Goal: Task Accomplishment & Management: Manage account settings

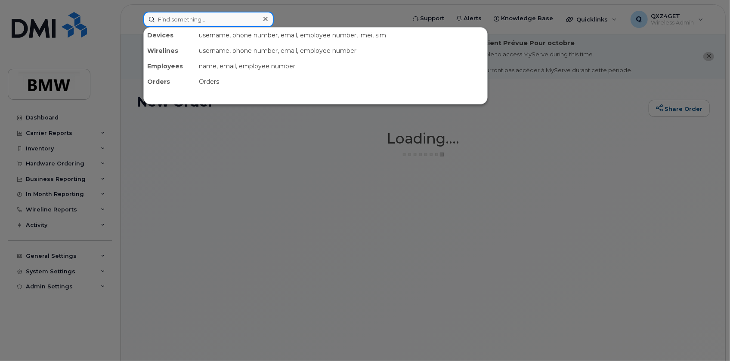
click at [172, 21] on input at bounding box center [208, 19] width 130 height 15
paste input "8643374554"
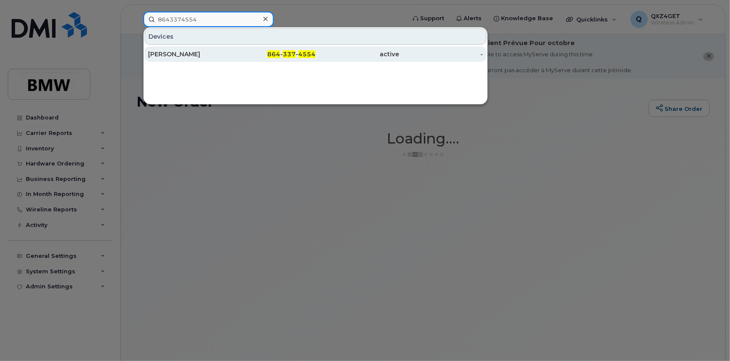
type input "8643374554"
click at [172, 52] on div "Joshua Buckley" at bounding box center [190, 54] width 84 height 9
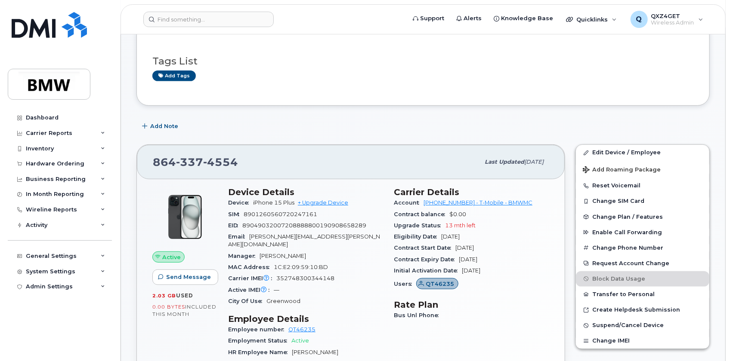
scroll to position [156, 0]
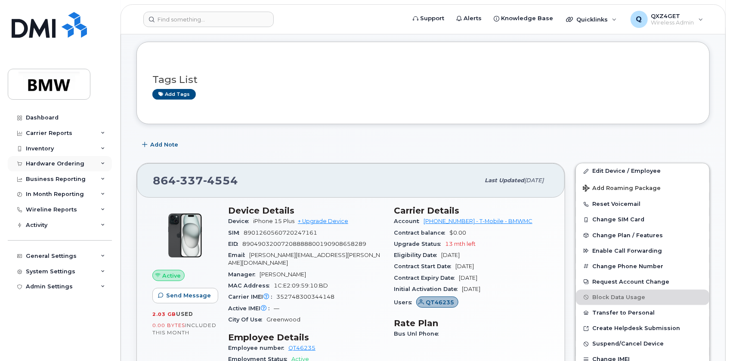
click at [76, 163] on div "Hardware Ordering" at bounding box center [55, 163] width 59 height 7
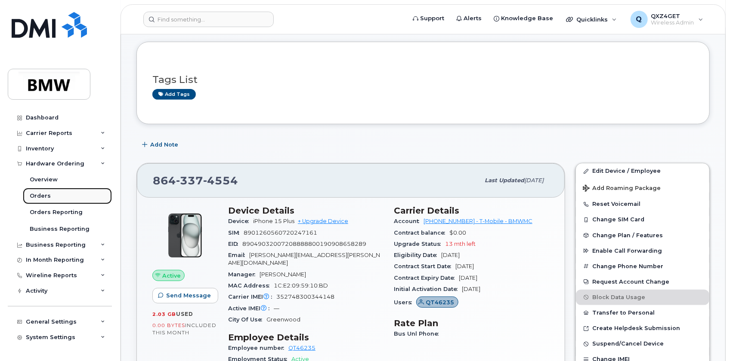
click at [44, 198] on div "Orders" at bounding box center [40, 196] width 21 height 8
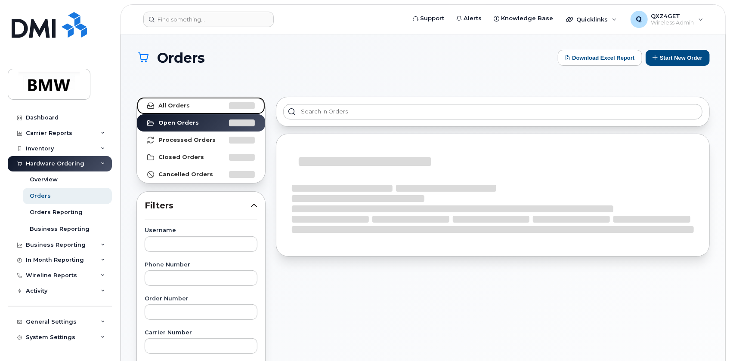
click at [176, 105] on strong "All Orders" at bounding box center [173, 105] width 31 height 7
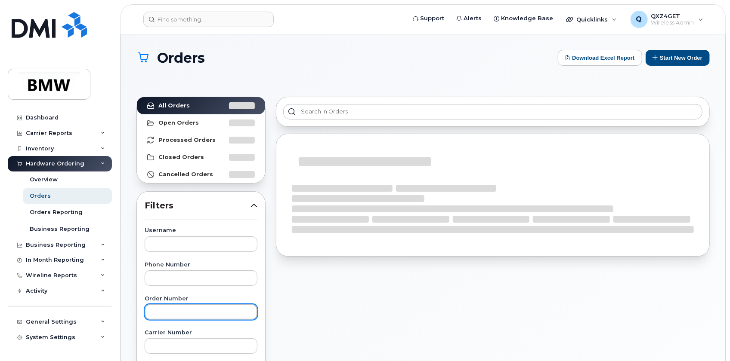
drag, startPoint x: 176, startPoint y: 309, endPoint x: 181, endPoint y: 309, distance: 4.7
click at [177, 310] on input "text" at bounding box center [201, 312] width 113 height 15
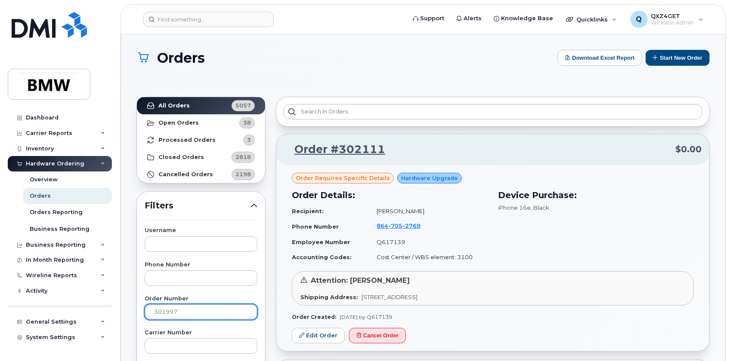
type input "301997"
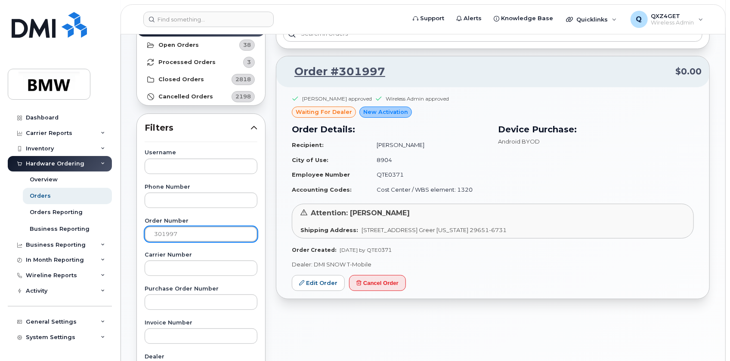
scroll to position [117, 0]
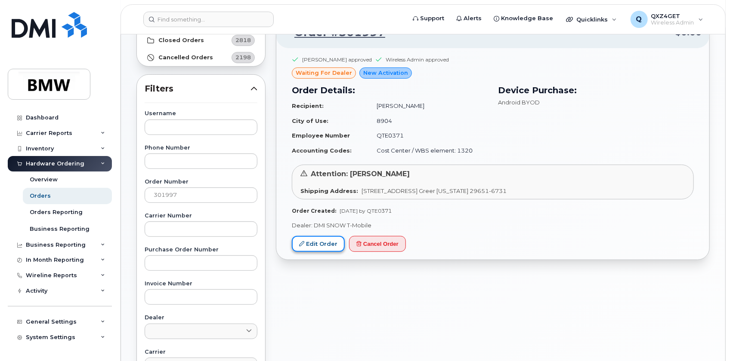
click at [320, 243] on link "Edit Order" at bounding box center [318, 244] width 53 height 16
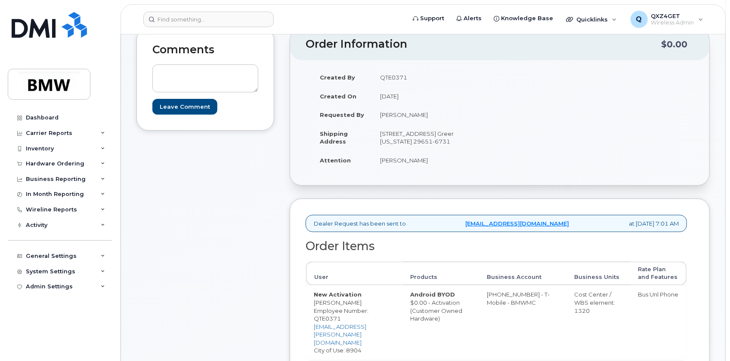
scroll to position [83, 0]
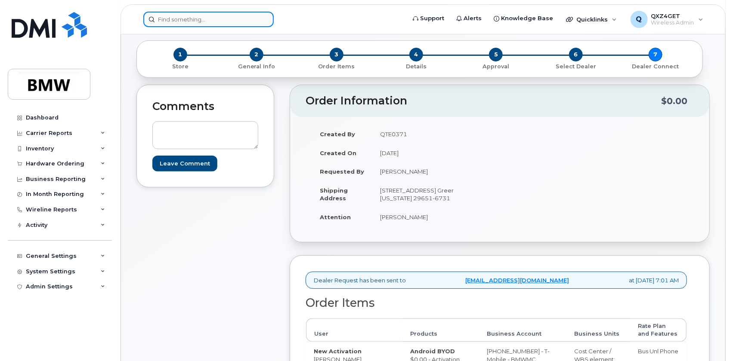
click at [197, 15] on input at bounding box center [208, 19] width 130 height 15
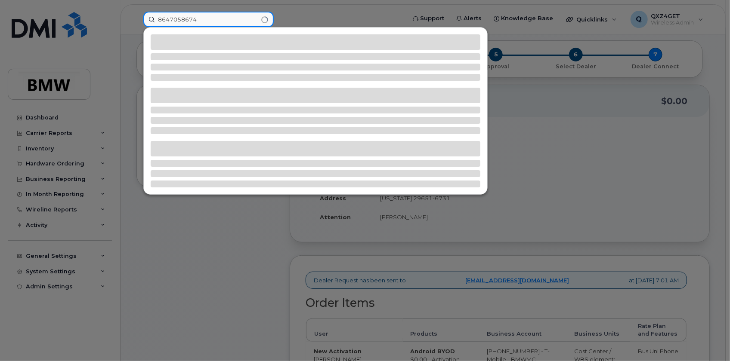
type input "8647058674"
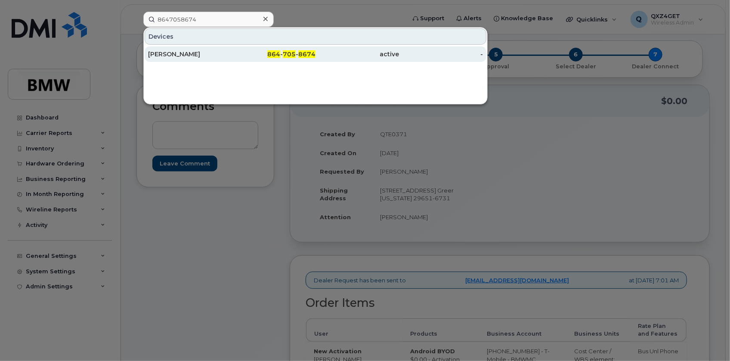
click at [165, 52] on div "[PERSON_NAME]" at bounding box center [190, 54] width 84 height 9
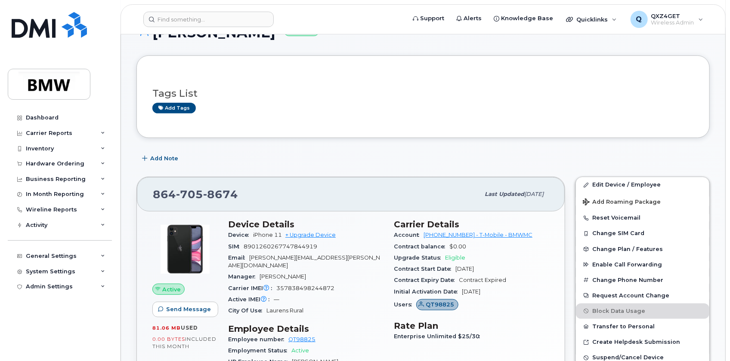
scroll to position [195, 0]
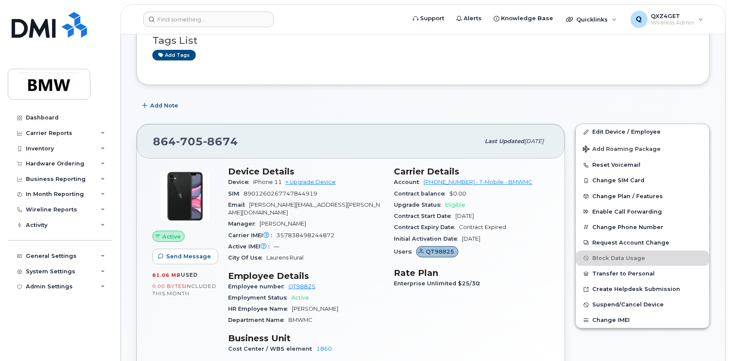
click at [207, 8] on header "Support Alerts Knowledge Base Quicklinks Suspend / Cancel Device Change SIM Car…" at bounding box center [422, 19] width 605 height 30
click at [209, 13] on header "Support Alerts Knowledge Base Quicklinks Suspend / Cancel Device Change SIM Car…" at bounding box center [422, 19] width 605 height 30
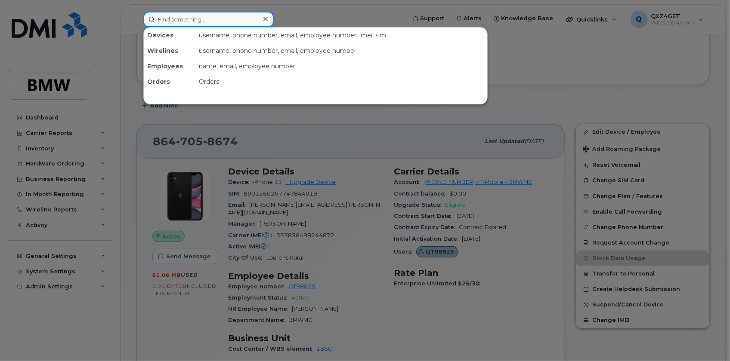
click at [212, 24] on input at bounding box center [208, 19] width 130 height 15
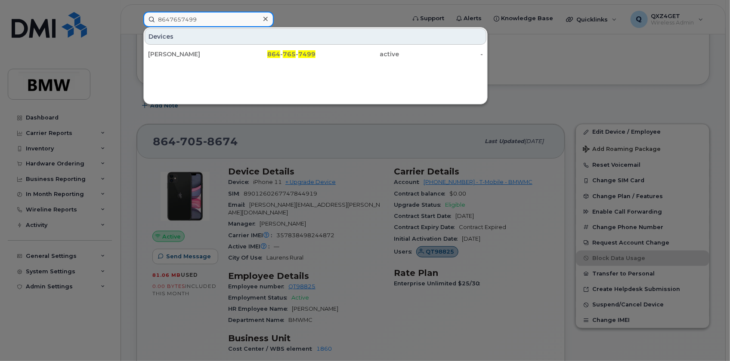
click at [182, 20] on input "8647657499" at bounding box center [208, 19] width 130 height 15
click at [217, 18] on input "8647657499" at bounding box center [208, 19] width 130 height 15
drag, startPoint x: 217, startPoint y: 18, endPoint x: 120, endPoint y: 24, distance: 96.5
click at [136, 24] on div "8647657499 Devices Stephan Steinbach 864 - 765 - 7499 active -" at bounding box center [271, 19] width 270 height 15
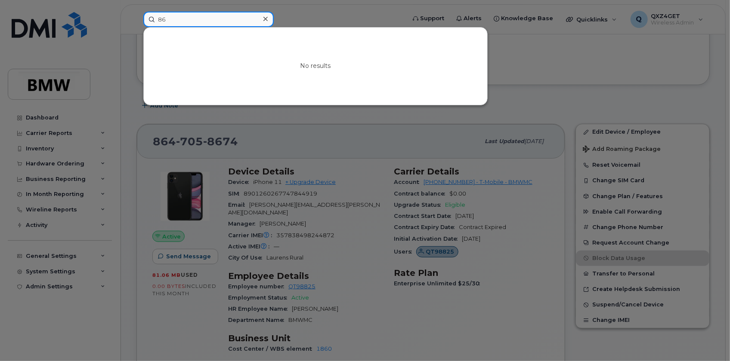
type input "8"
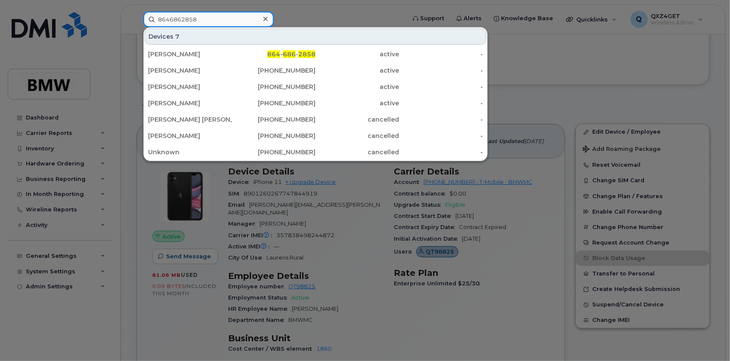
type input "8646862858"
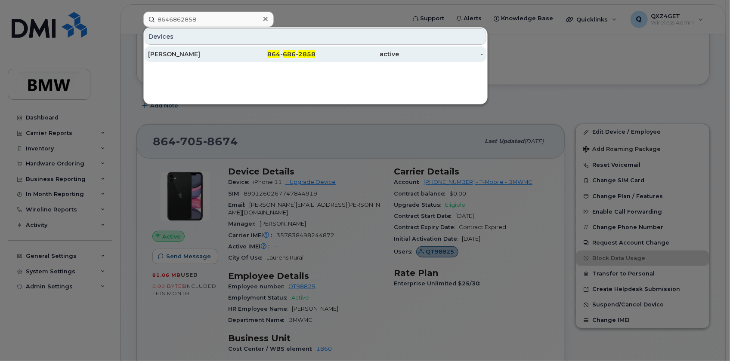
click at [170, 59] on div "[PERSON_NAME]" at bounding box center [190, 53] width 84 height 15
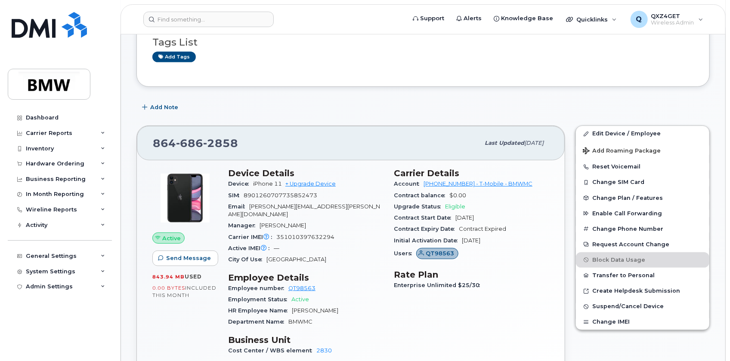
scroll to position [156, 0]
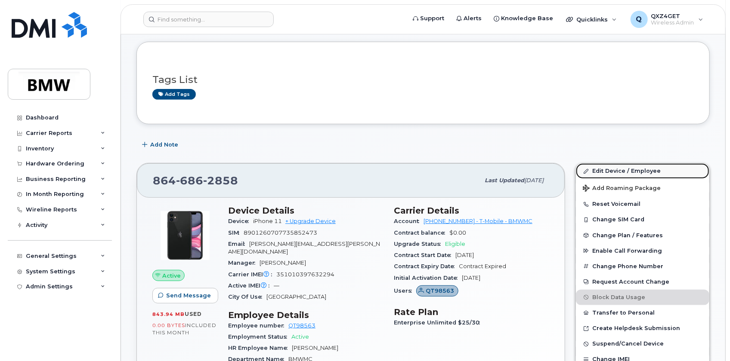
click at [604, 171] on link "Edit Device / Employee" at bounding box center [642, 170] width 133 height 15
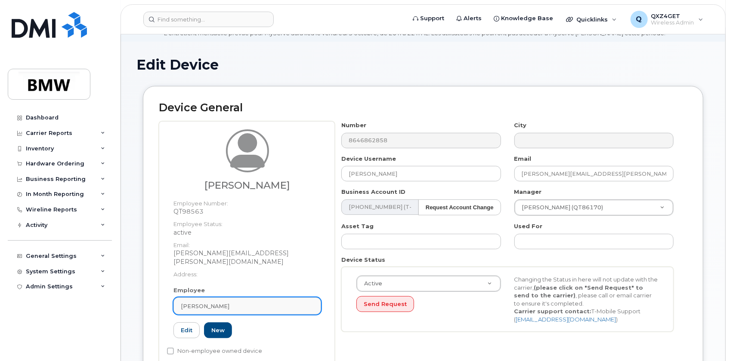
scroll to position [39, 0]
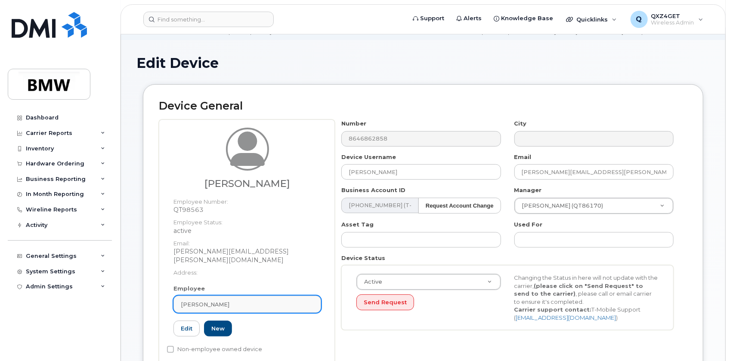
click at [231, 301] on div "[PERSON_NAME]" at bounding box center [247, 305] width 133 height 8
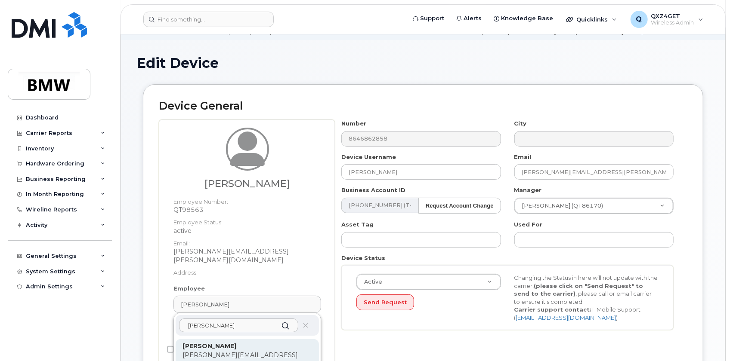
type input "[PERSON_NAME]"
drag, startPoint x: 237, startPoint y: 344, endPoint x: 407, endPoint y: 25, distance: 361.6
click at [236, 351] on p "[PERSON_NAME][EMAIL_ADDRESS][PERSON_NAME][DOMAIN_NAME]" at bounding box center [246, 360] width 129 height 18
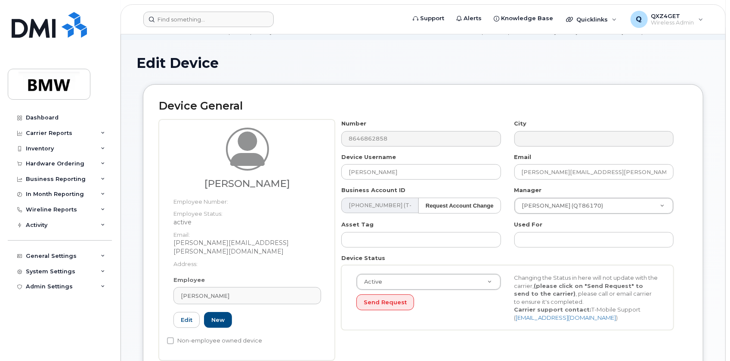
type input "QT85361"
type input "[PERSON_NAME]"
type input "[PERSON_NAME][EMAIL_ADDRESS][PERSON_NAME][DOMAIN_NAME]"
type input "14966715"
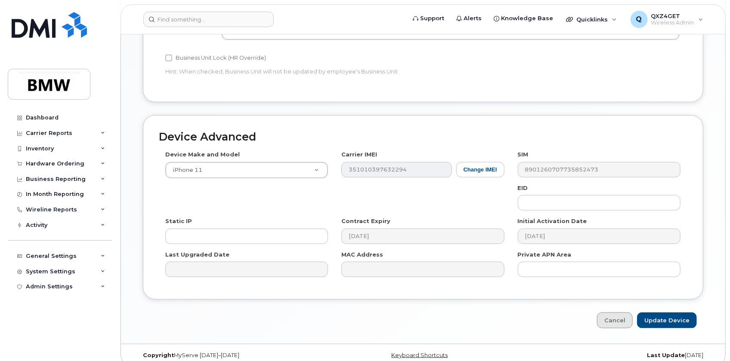
scroll to position [462, 0]
drag, startPoint x: 673, startPoint y: 309, endPoint x: 559, endPoint y: 311, distance: 114.0
click at [673, 312] on input "Update Device" at bounding box center [667, 320] width 60 height 16
type input "Saving..."
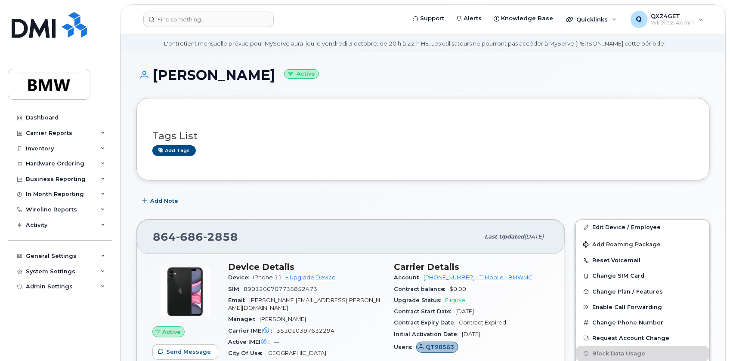
scroll to position [78, 0]
